Goal: Task Accomplishment & Management: Manage account settings

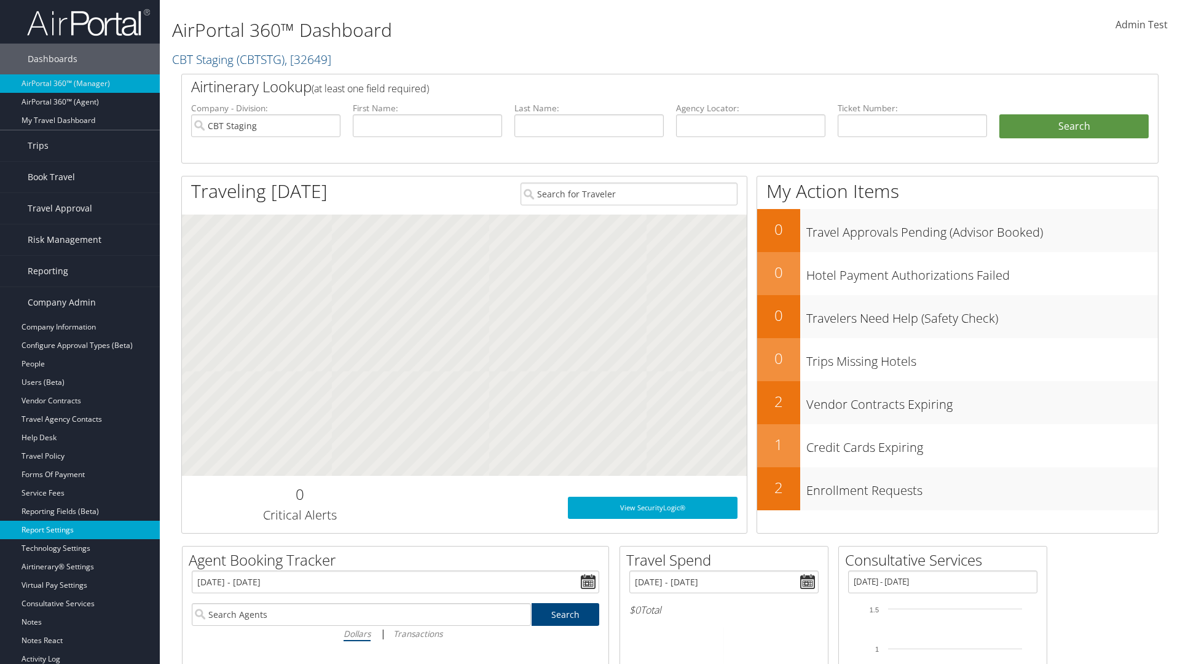
click at [80, 530] on link "Report Settings" at bounding box center [80, 529] width 160 height 18
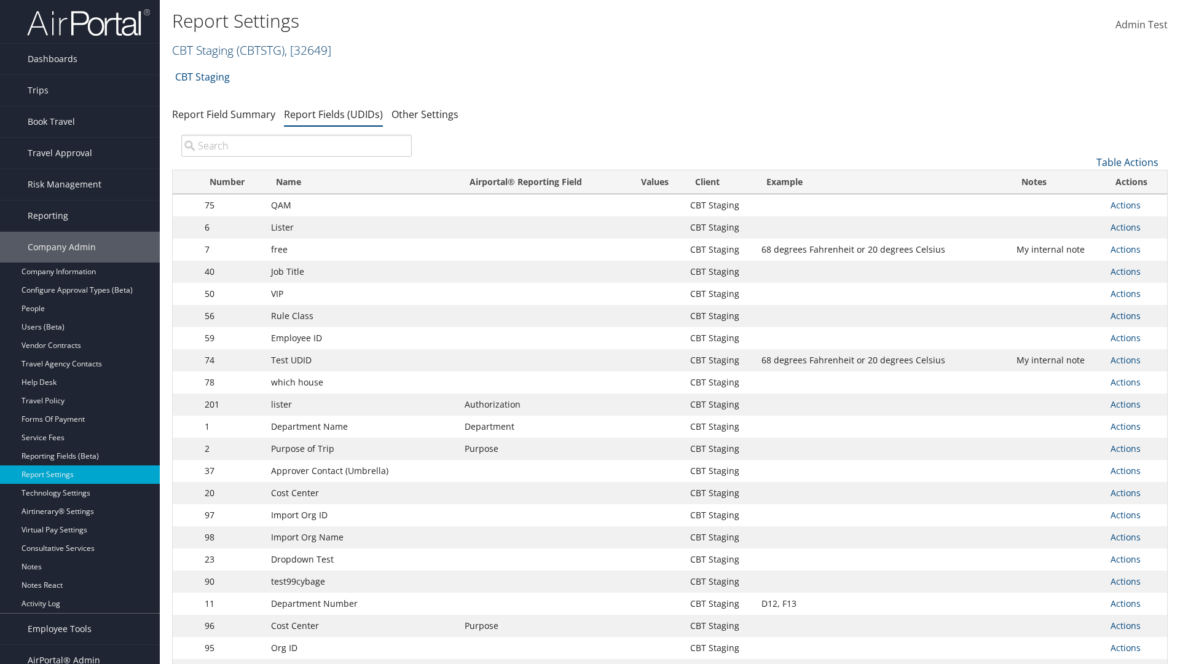
click at [203, 50] on link "CBT Staging ( CBTSTG ) , [ 32649 ]" at bounding box center [251, 50] width 159 height 17
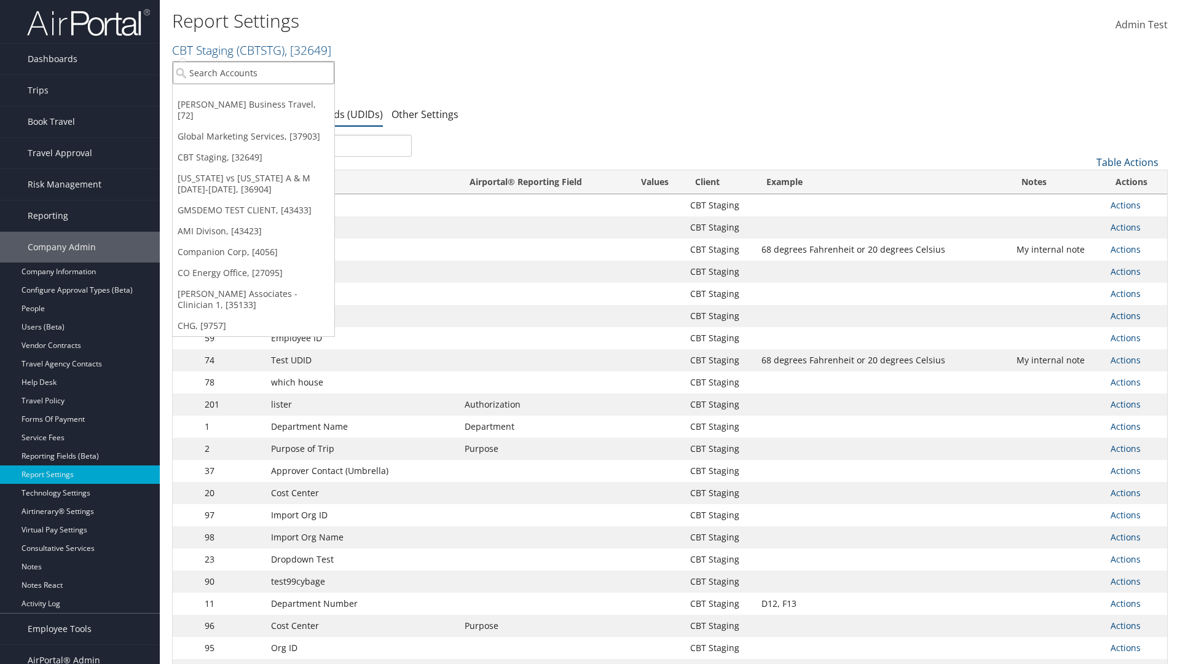
click at [253, 73] on input "search" at bounding box center [254, 72] width 162 height 23
type input "CBTSTG"
click at [253, 95] on div "CBT Staging (CBTSTG), [32649]" at bounding box center [253, 95] width 175 height 11
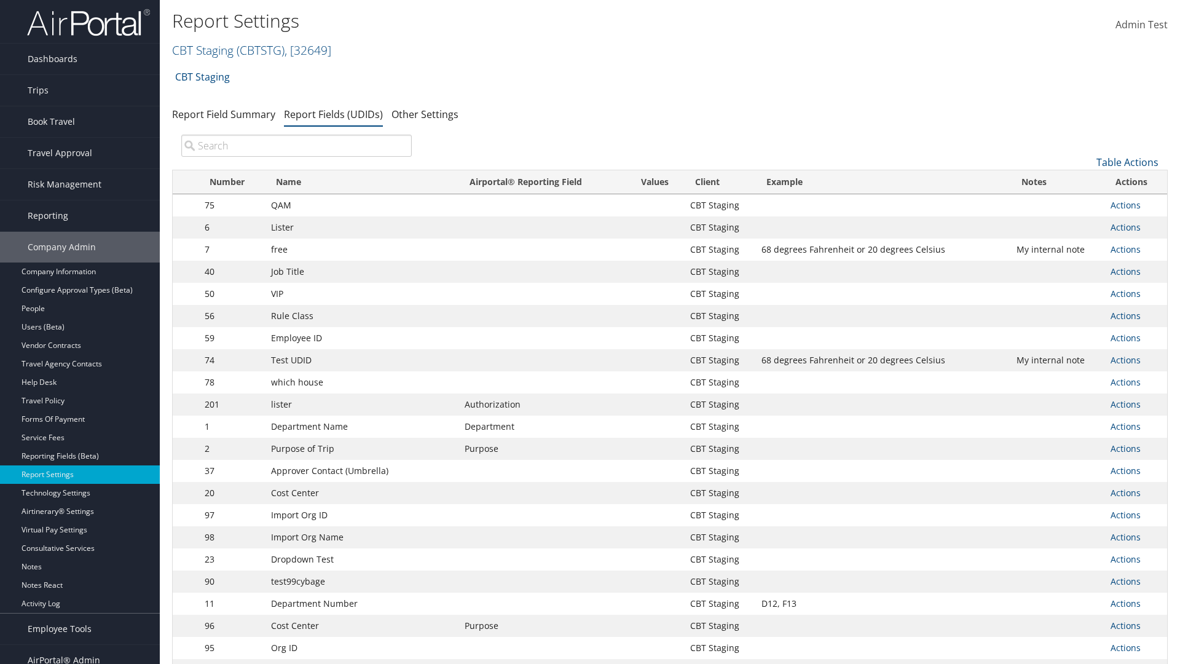
click at [296, 146] on input "search" at bounding box center [296, 146] width 230 height 22
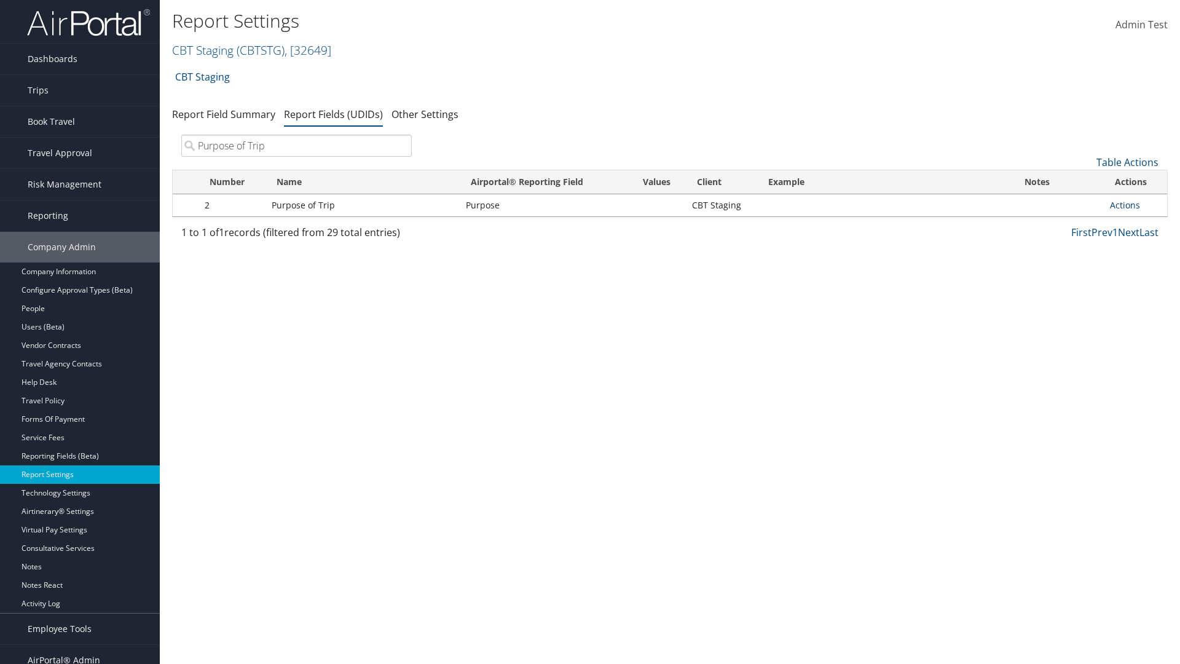
type input "Purpose of Trip"
click at [1124, 205] on link "Actions" at bounding box center [1125, 205] width 30 height 12
click at [1076, 265] on link "Edit" at bounding box center [1076, 265] width 122 height 21
select select "20"
select select "both"
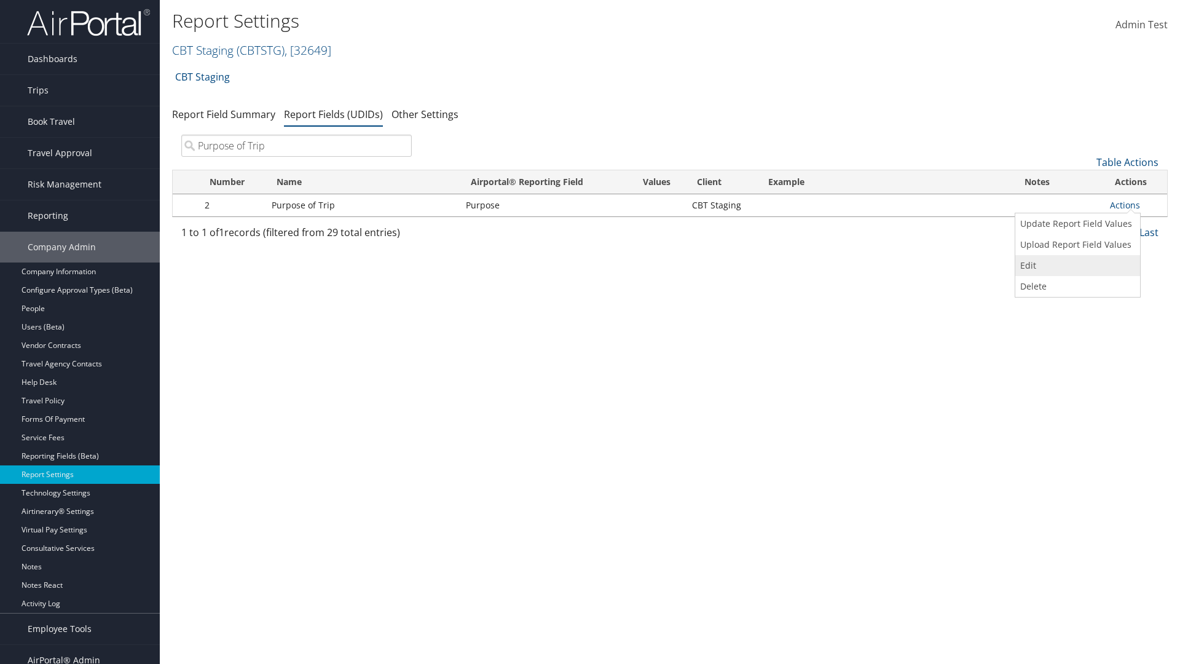
select select "trip"
